Goal: Communication & Community: Answer question/provide support

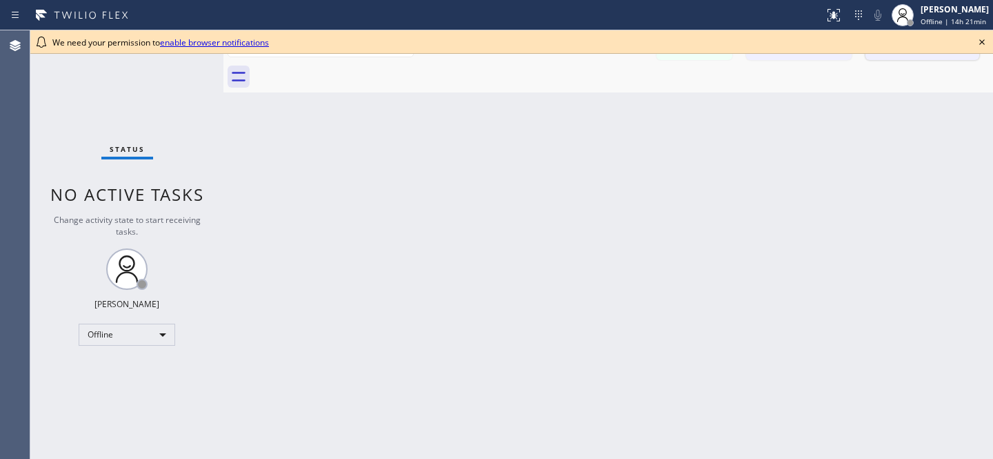
drag, startPoint x: 982, startPoint y: 43, endPoint x: 975, endPoint y: 41, distance: 7.0
click at [982, 42] on icon at bounding box center [982, 42] width 17 height 17
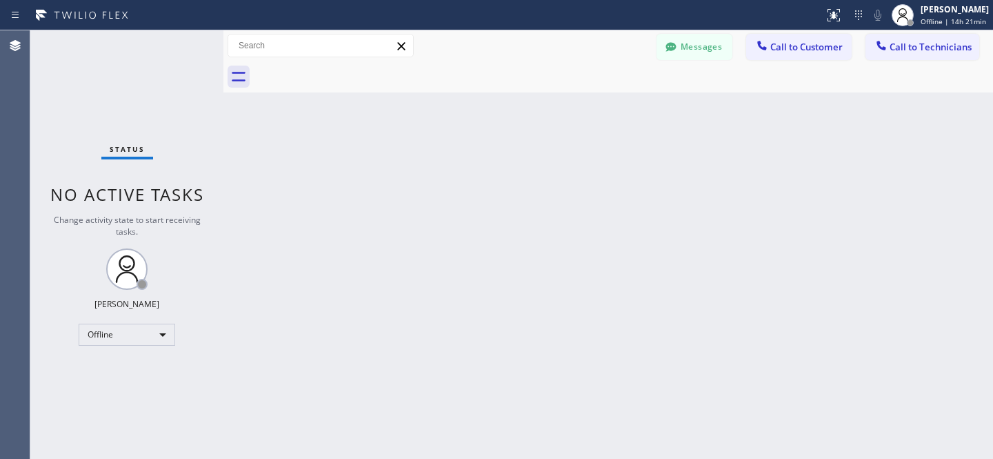
click at [692, 52] on button "Messages" at bounding box center [695, 47] width 76 height 26
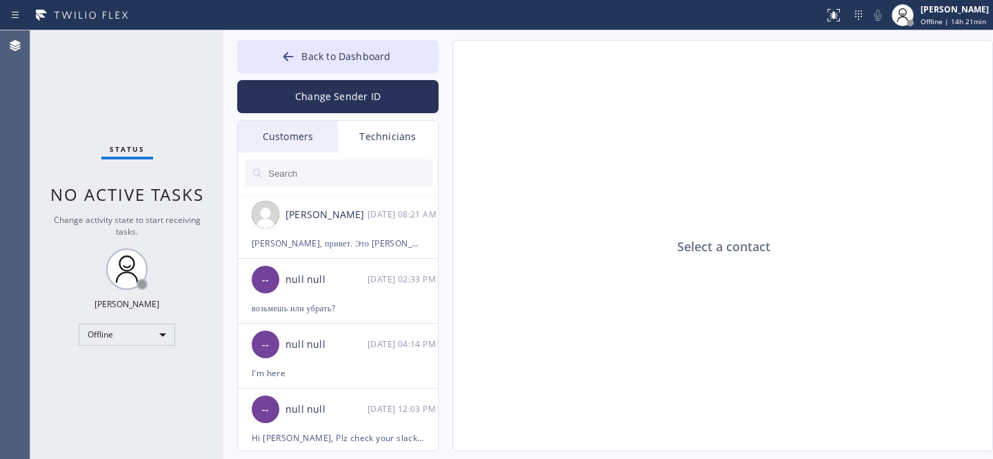
click at [288, 133] on div "Customers" at bounding box center [288, 137] width 100 height 32
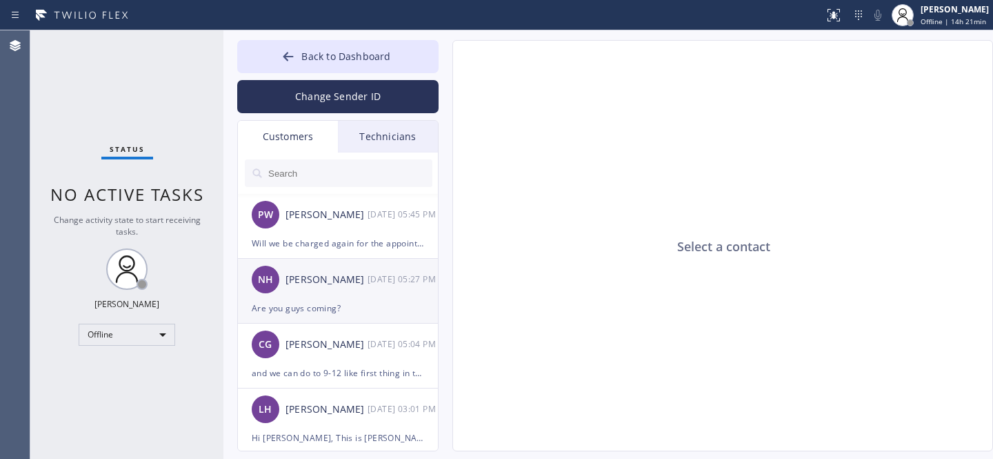
click at [326, 285] on div "[PERSON_NAME]" at bounding box center [327, 280] width 82 height 16
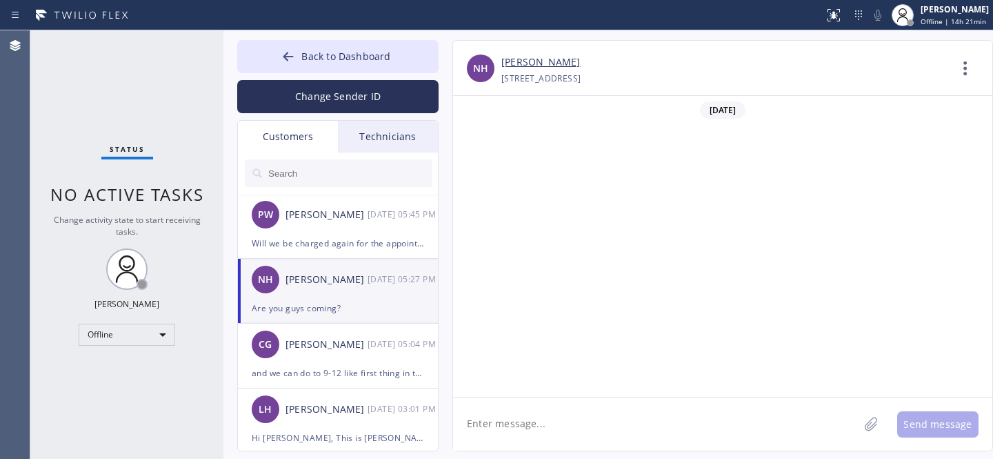
scroll to position [657, 0]
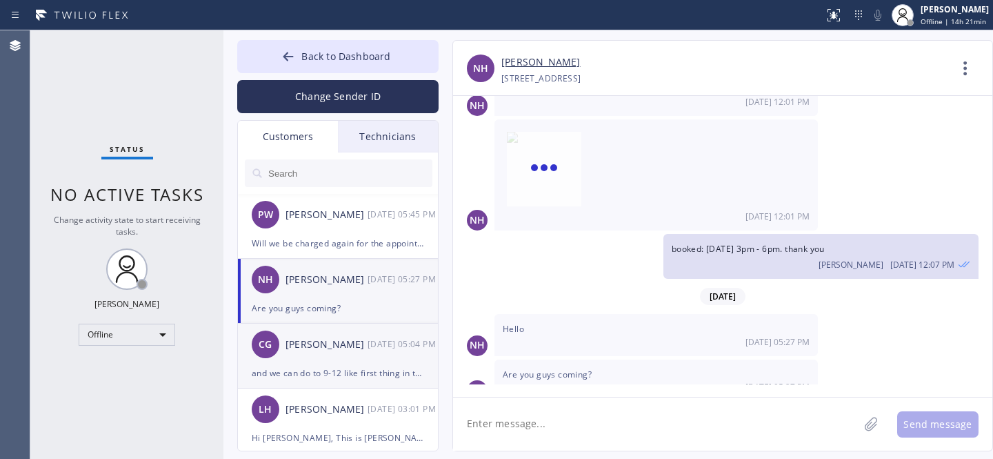
click at [326, 362] on div "CG [PERSON_NAME] [DATE] 05:04 PM" at bounding box center [338, 344] width 201 height 41
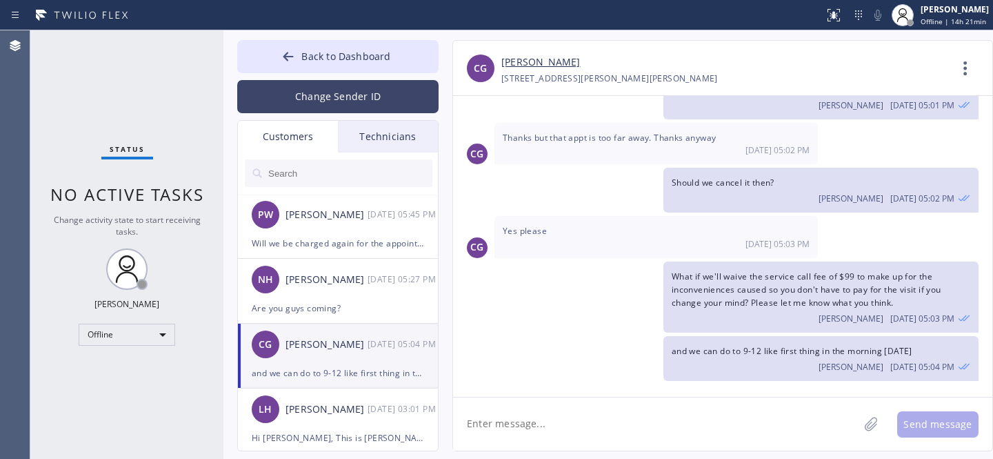
scroll to position [90, 0]
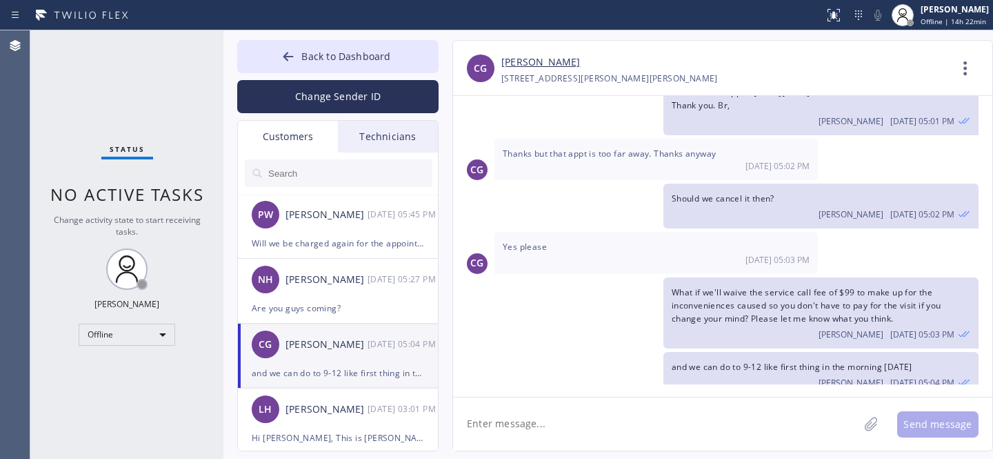
click at [568, 412] on textarea at bounding box center [656, 423] width 406 height 53
type textarea "o"
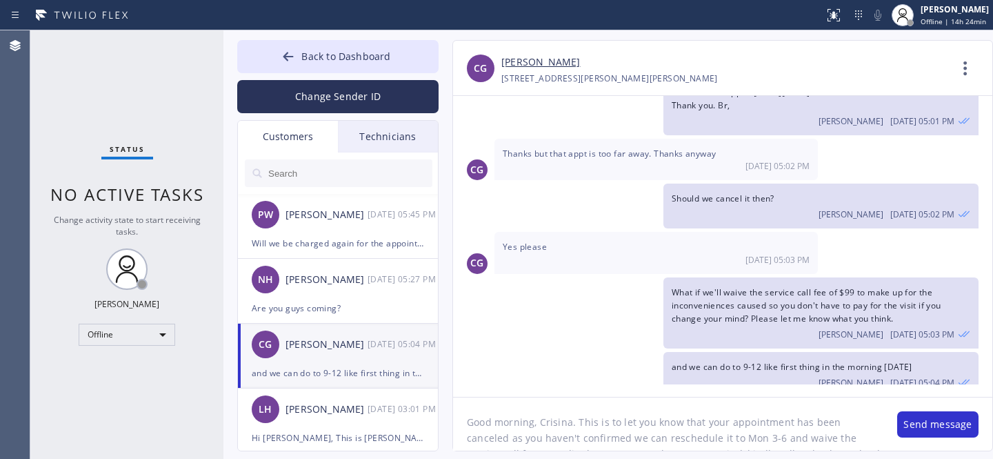
scroll to position [0, 0]
type textarea "Good morning, Crisina. This is to let you know that your appointment has been c…"
click at [929, 425] on button "Send message" at bounding box center [937, 424] width 81 height 26
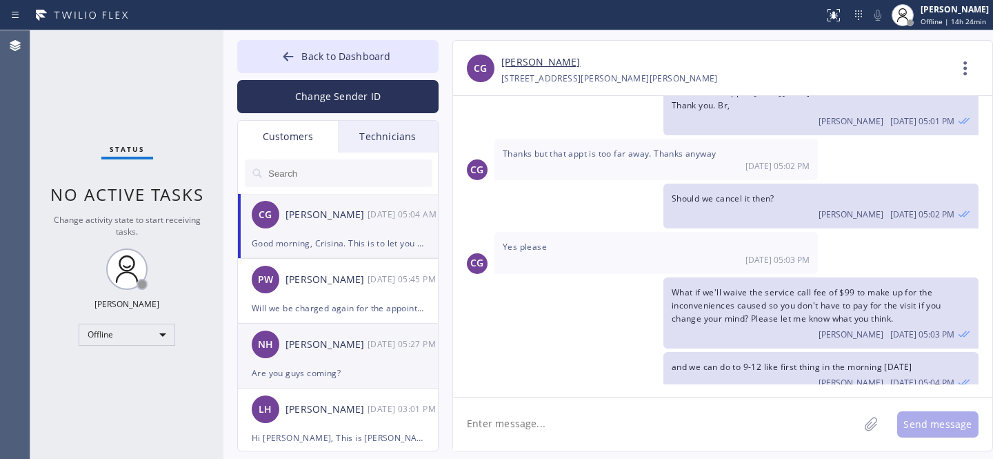
scroll to position [237, 0]
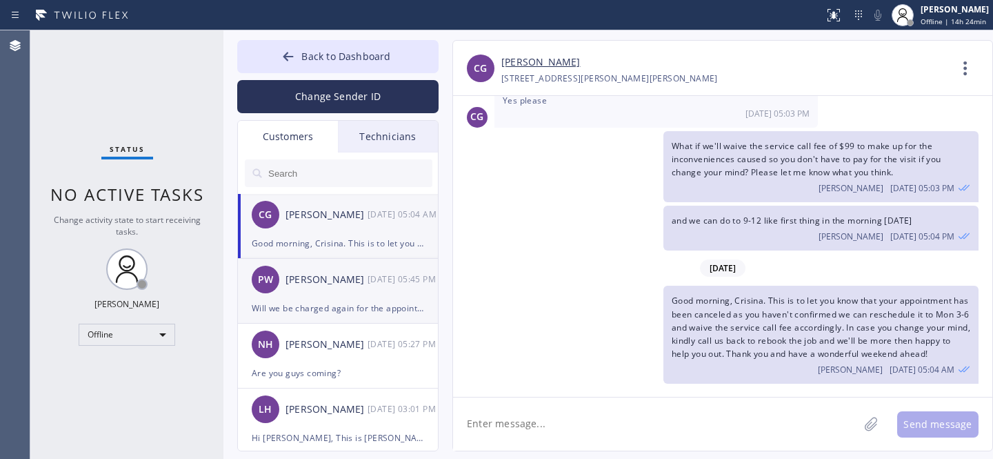
click at [339, 296] on div "PW [PERSON_NAME] [DATE] 05:45 PM" at bounding box center [338, 279] width 201 height 41
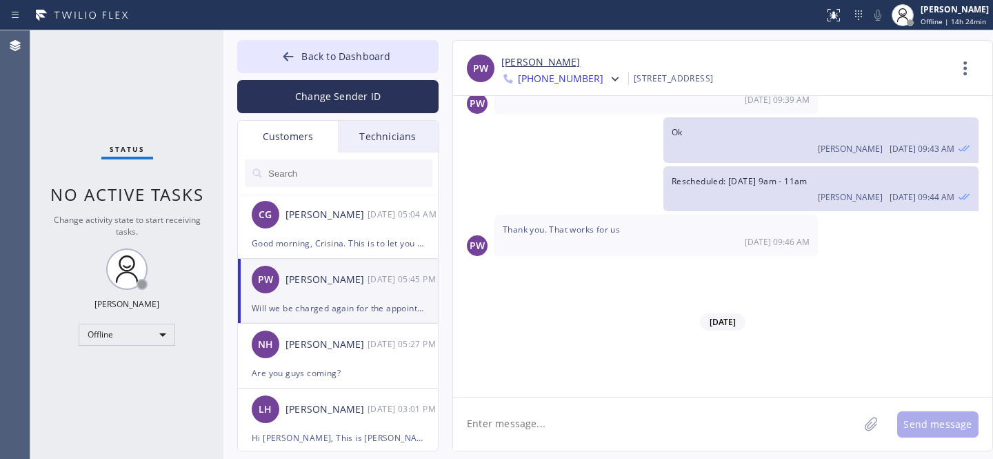
scroll to position [595, 0]
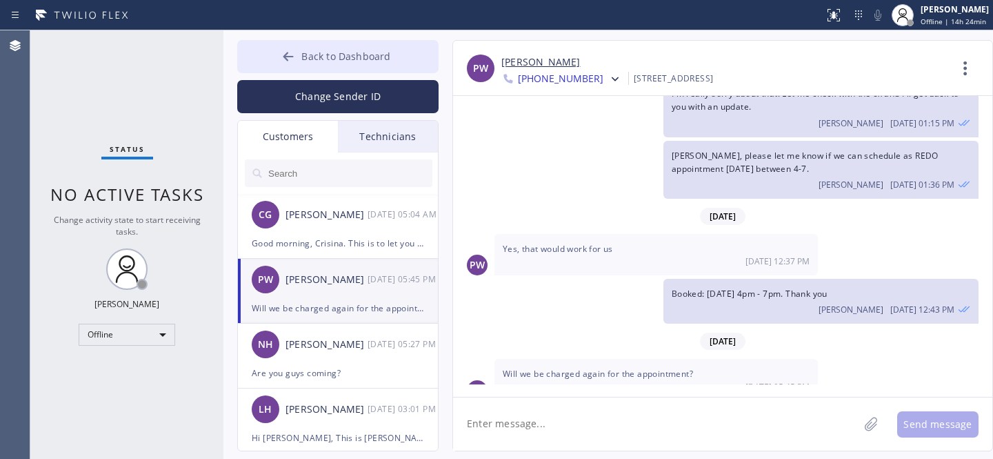
click at [297, 61] on div at bounding box center [288, 58] width 17 height 17
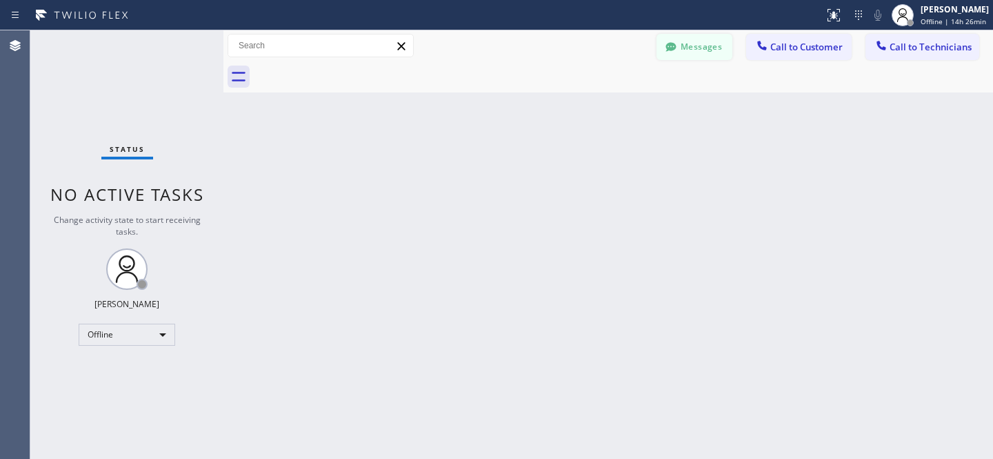
click at [706, 51] on button "Messages" at bounding box center [695, 47] width 76 height 26
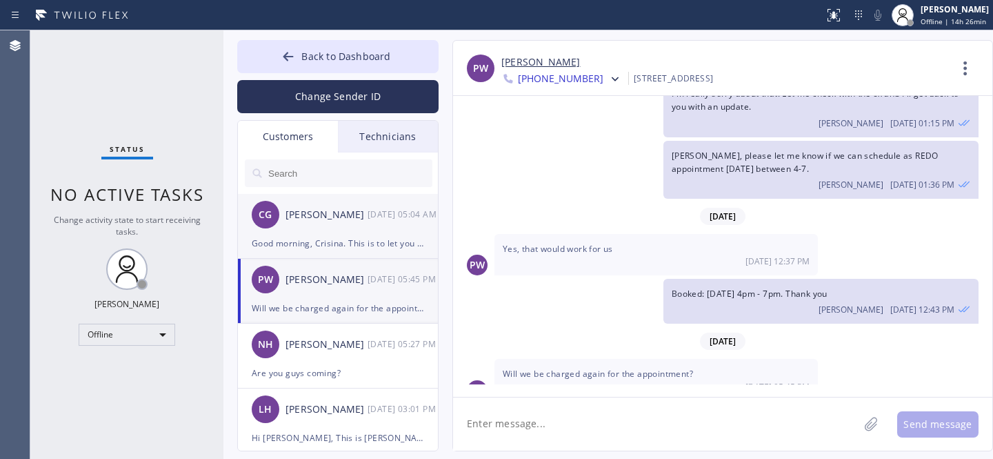
click at [321, 214] on div "[PERSON_NAME]" at bounding box center [327, 215] width 82 height 16
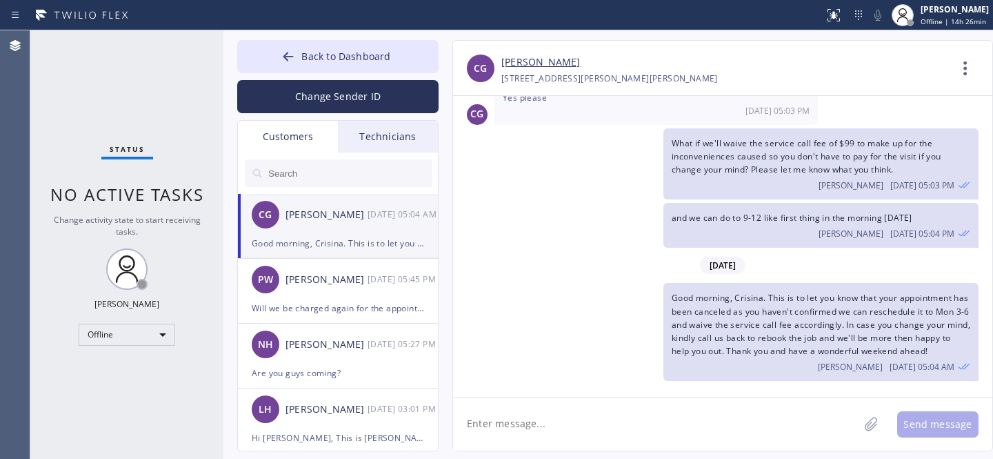
scroll to position [237, 0]
click at [293, 53] on icon at bounding box center [288, 57] width 14 height 14
